Goal: Find specific page/section: Find specific page/section

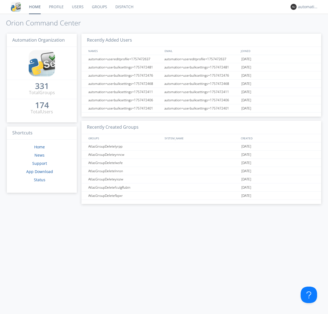
click at [124, 7] on link "Dispatch" at bounding box center [124, 7] width 26 height 14
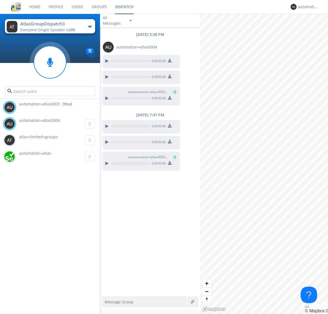
click at [90, 27] on div "button" at bounding box center [90, 27] width 4 height 2
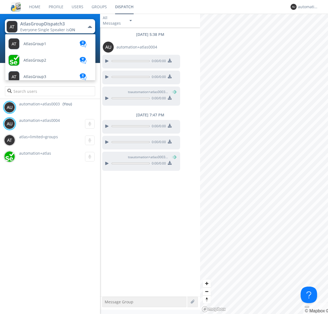
click at [41, 255] on span "AtlasGroupDispatch" at bounding box center [42, 257] width 37 height 4
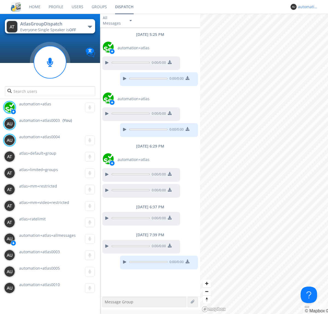
click at [307, 7] on div "automation+atlas0003" at bounding box center [308, 6] width 21 height 5
